Goal: Find specific fact

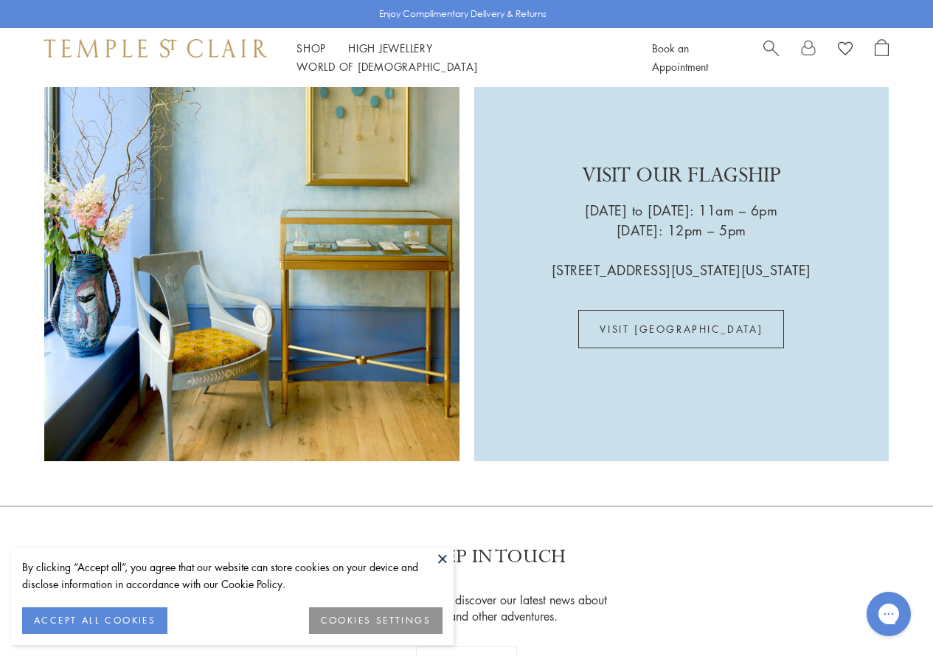
scroll to position [2434, 0]
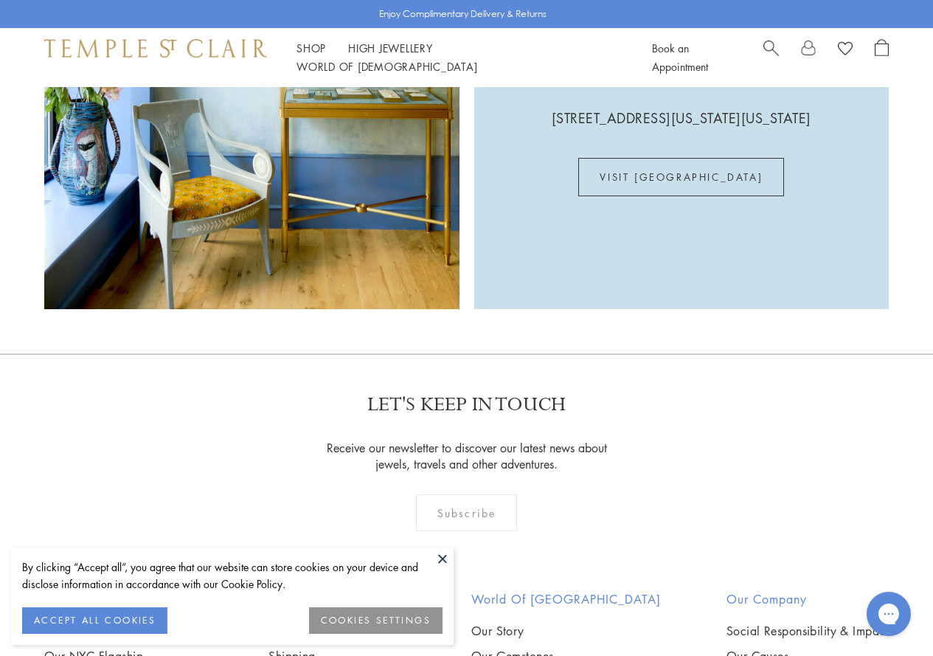
click at [106, 613] on button "ACCEPT ALL COOKIES" at bounding box center [94, 620] width 145 height 27
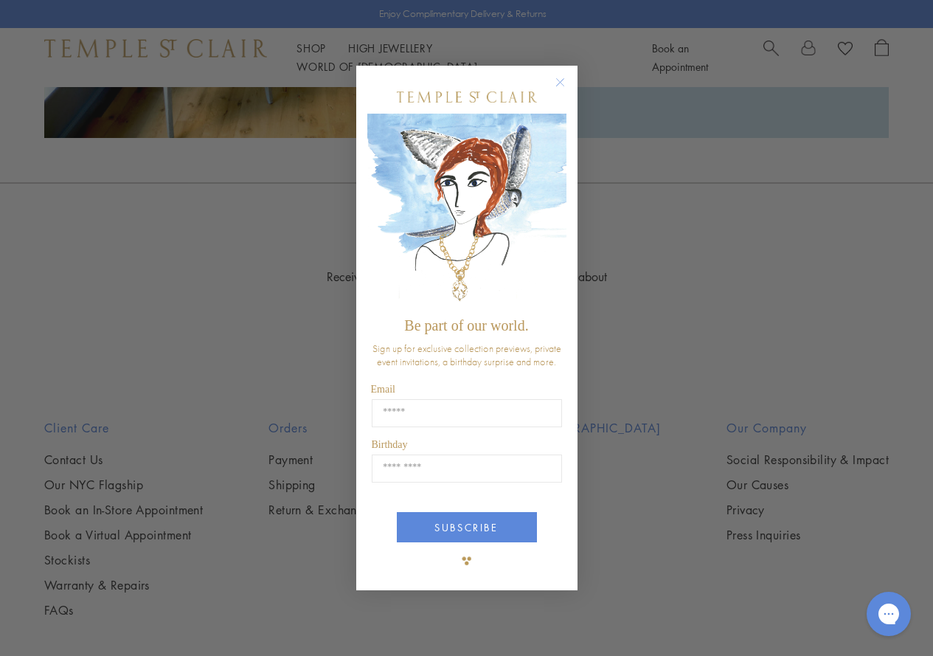
scroll to position [2665, 0]
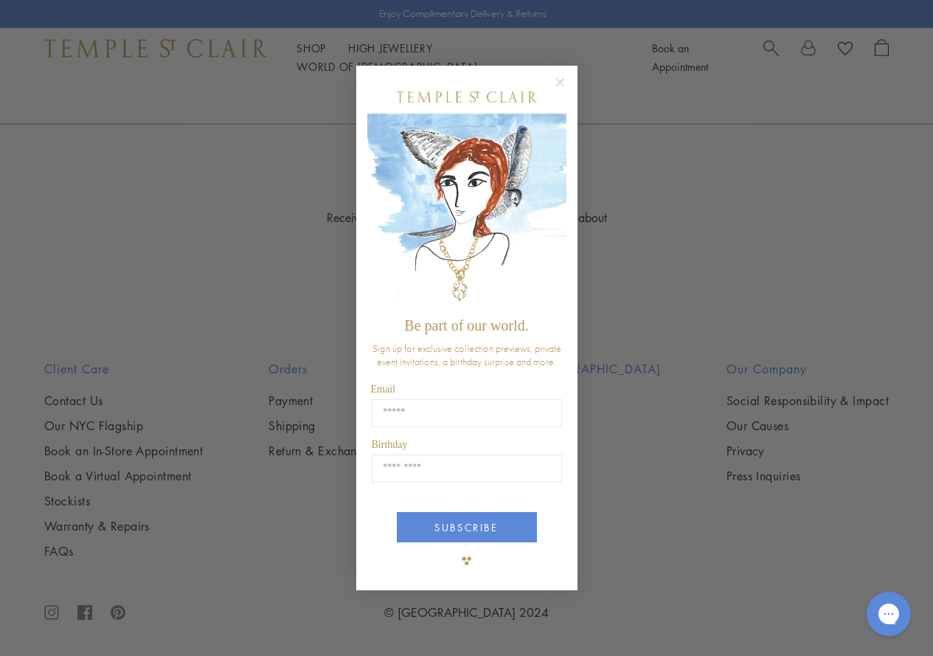
click at [561, 80] on circle "Close dialog" at bounding box center [560, 82] width 18 height 18
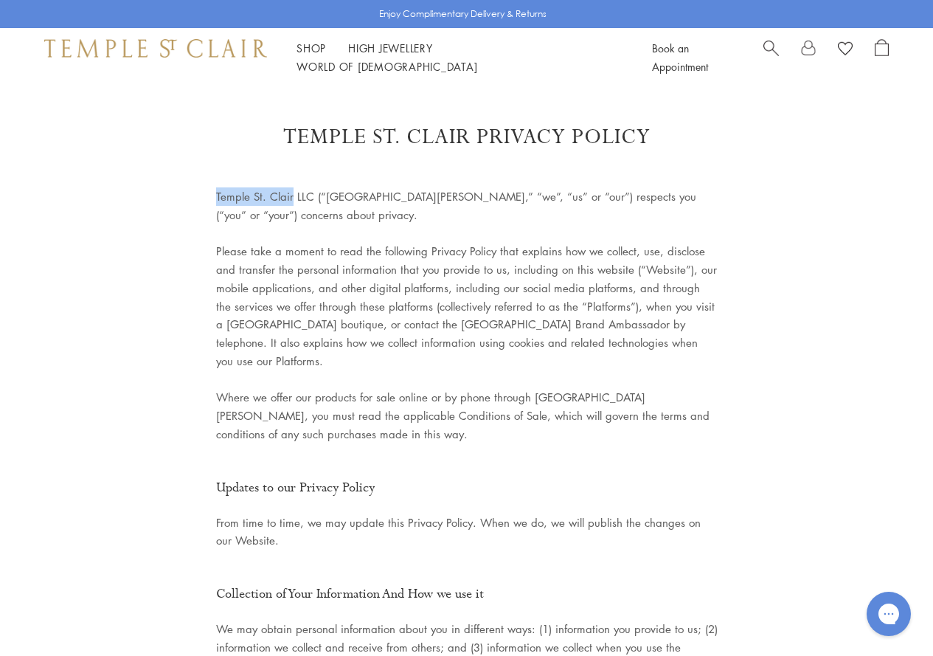
drag, startPoint x: 291, startPoint y: 198, endPoint x: 214, endPoint y: 197, distance: 77.5
drag, startPoint x: 312, startPoint y: 191, endPoint x: 214, endPoint y: 194, distance: 98.2
copy p "Temple St. Clair LLC"
